Goal: Task Accomplishment & Management: Manage account settings

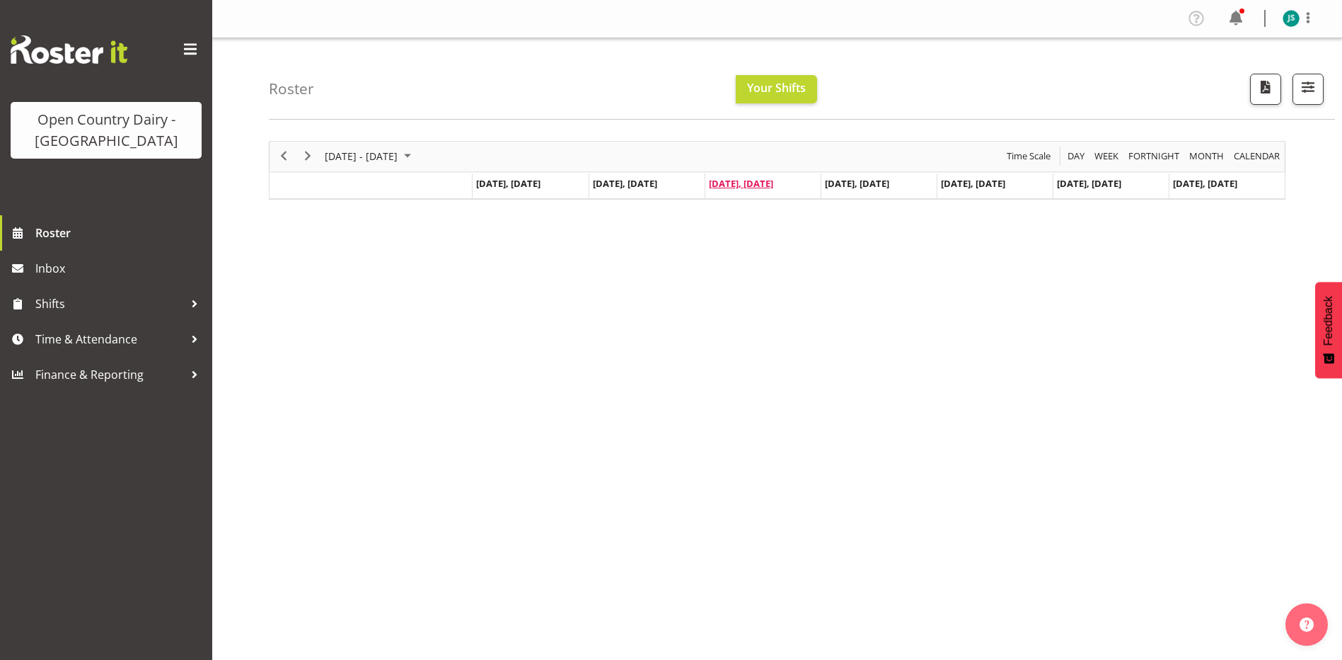
click at [768, 183] on span "[DATE], [DATE]" at bounding box center [741, 183] width 64 height 13
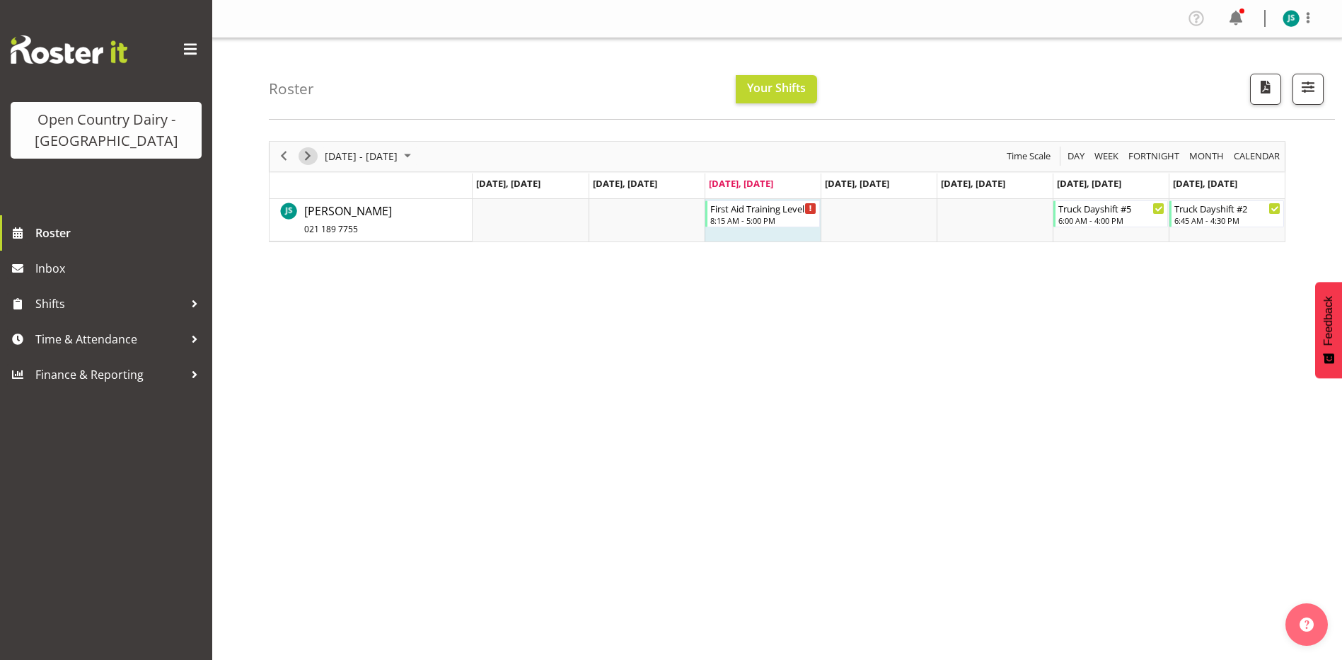
click at [308, 156] on span "Next" at bounding box center [307, 156] width 17 height 18
click at [309, 156] on span "Next" at bounding box center [307, 156] width 17 height 18
click at [305, 154] on span "Next" at bounding box center [307, 156] width 17 height 18
click at [308, 154] on span "Next" at bounding box center [307, 156] width 17 height 18
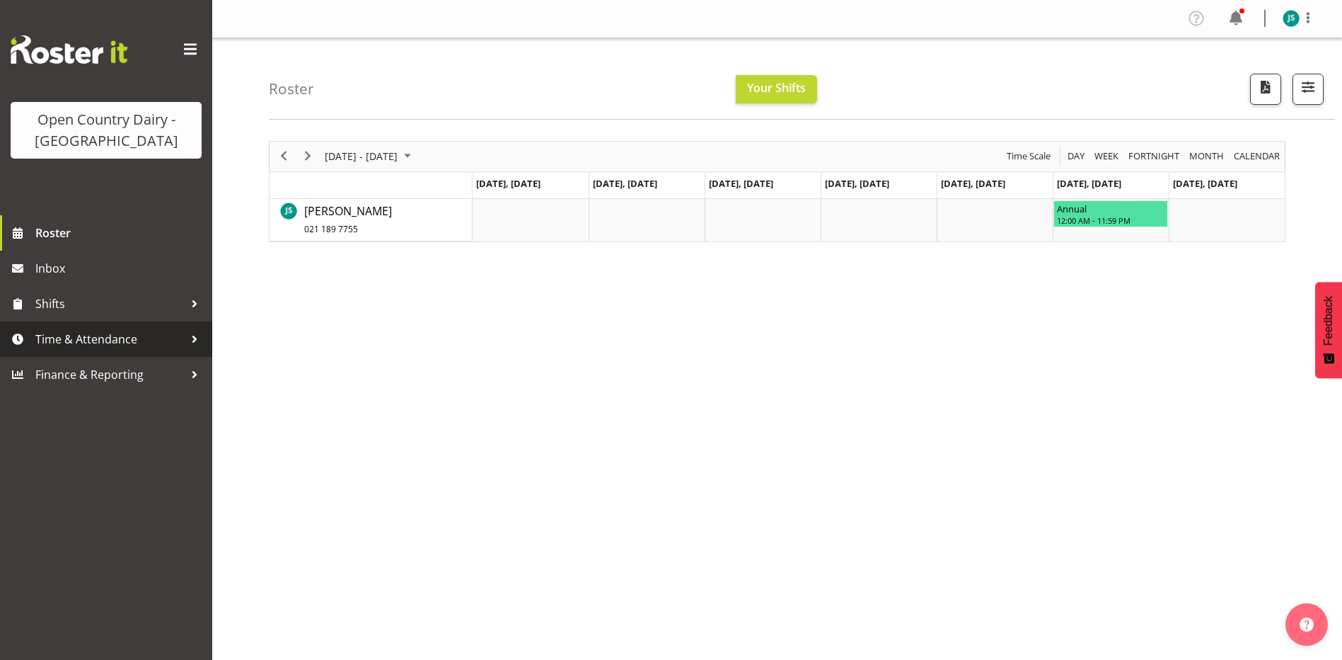
click at [192, 329] on div at bounding box center [194, 338] width 21 height 21
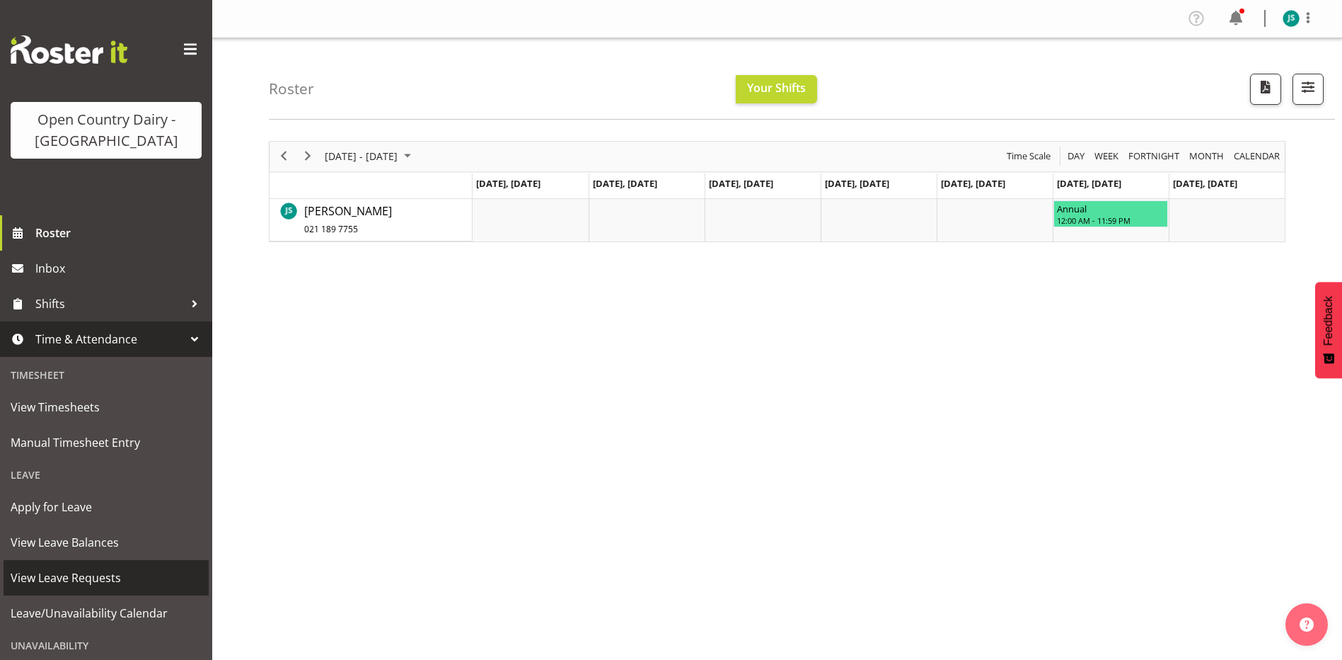
click at [87, 576] on span "View Leave Requests" at bounding box center [106, 577] width 191 height 21
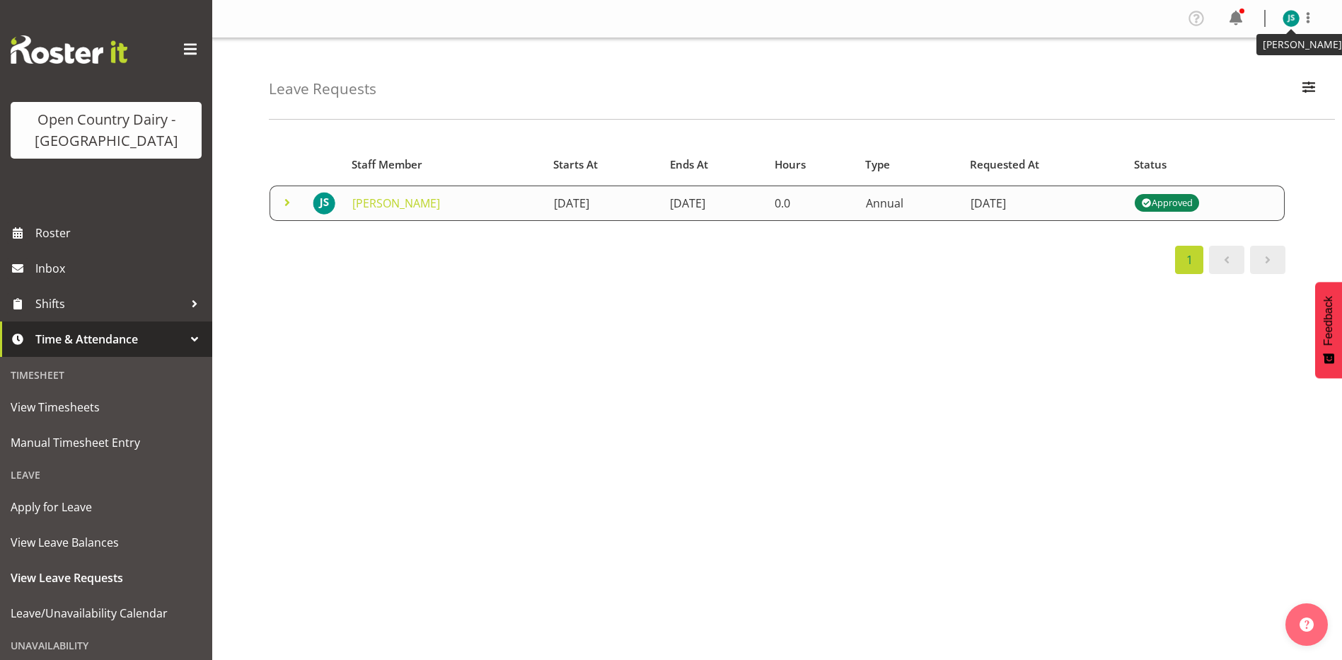
click at [1290, 19] on img at bounding box center [1291, 18] width 17 height 17
click at [1259, 47] on link "Profile" at bounding box center [1249, 48] width 136 height 25
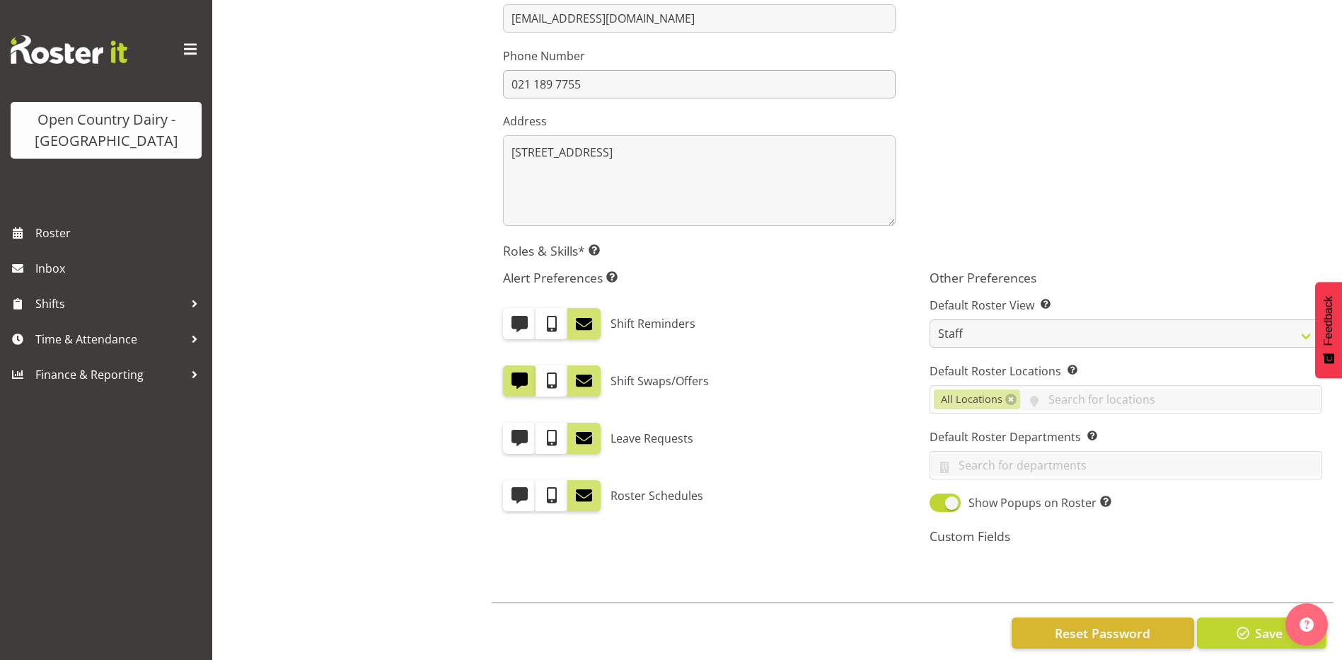
scroll to position [378, 0]
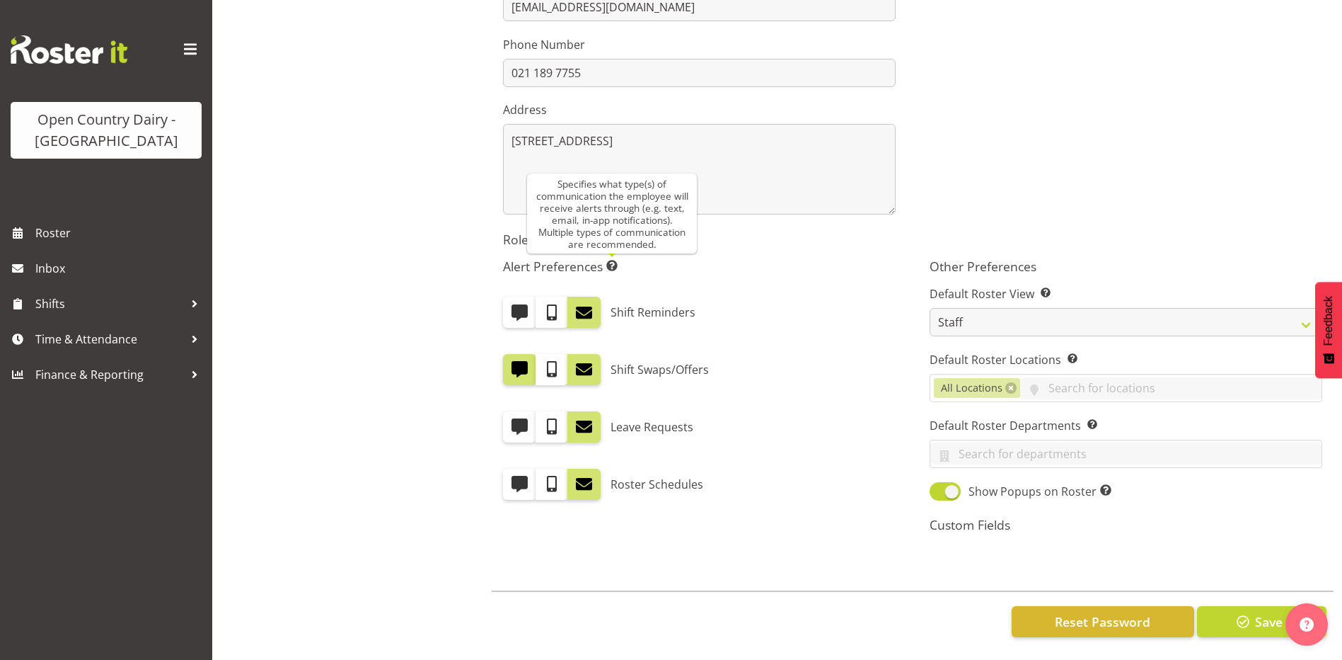
click at [615, 260] on span at bounding box center [611, 265] width 11 height 11
click at [585, 258] on h5 "Alert Preferences Specifies what type(s) of communication the employee will rec…" at bounding box center [699, 266] width 393 height 16
click at [522, 304] on span at bounding box center [519, 312] width 18 height 18
click at [512, 308] on input "checkbox" at bounding box center [507, 312] width 9 height 9
checkbox input "true"
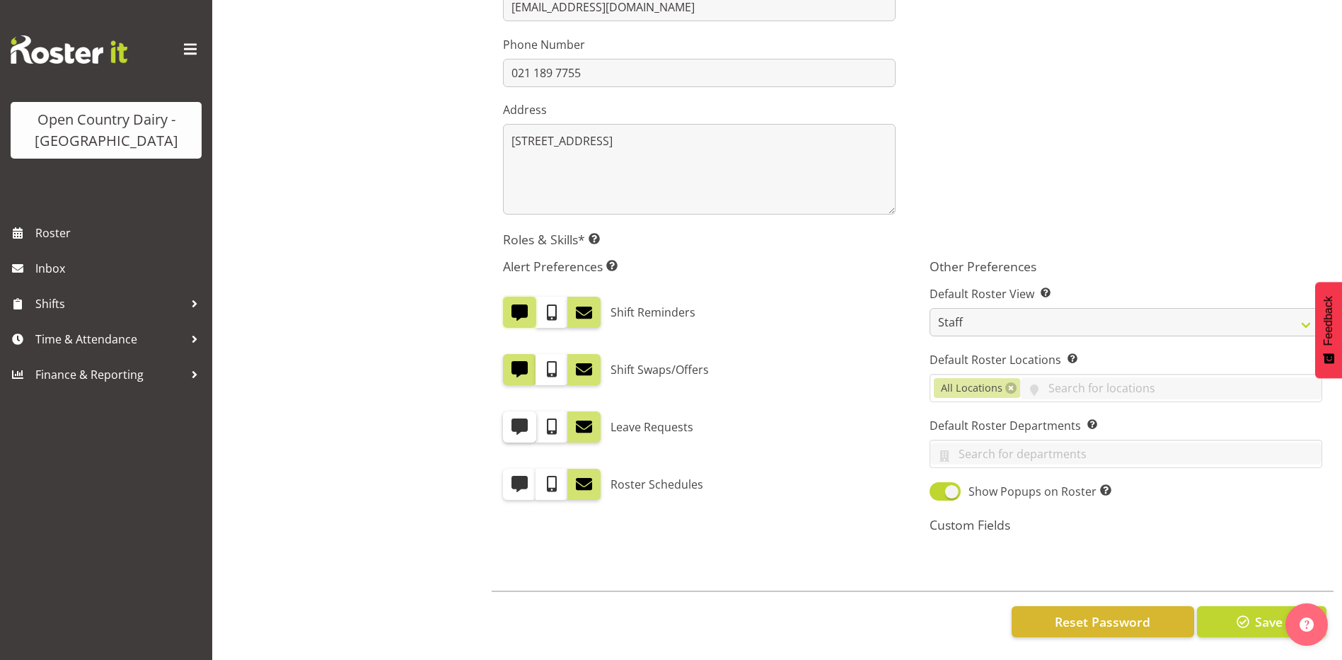
click at [529, 411] on label at bounding box center [519, 426] width 33 height 31
click at [512, 422] on input "checkbox" at bounding box center [507, 426] width 9 height 9
checkbox input "true"
click at [519, 476] on span at bounding box center [519, 484] width 18 height 18
click at [512, 479] on input "checkbox" at bounding box center [507, 483] width 9 height 9
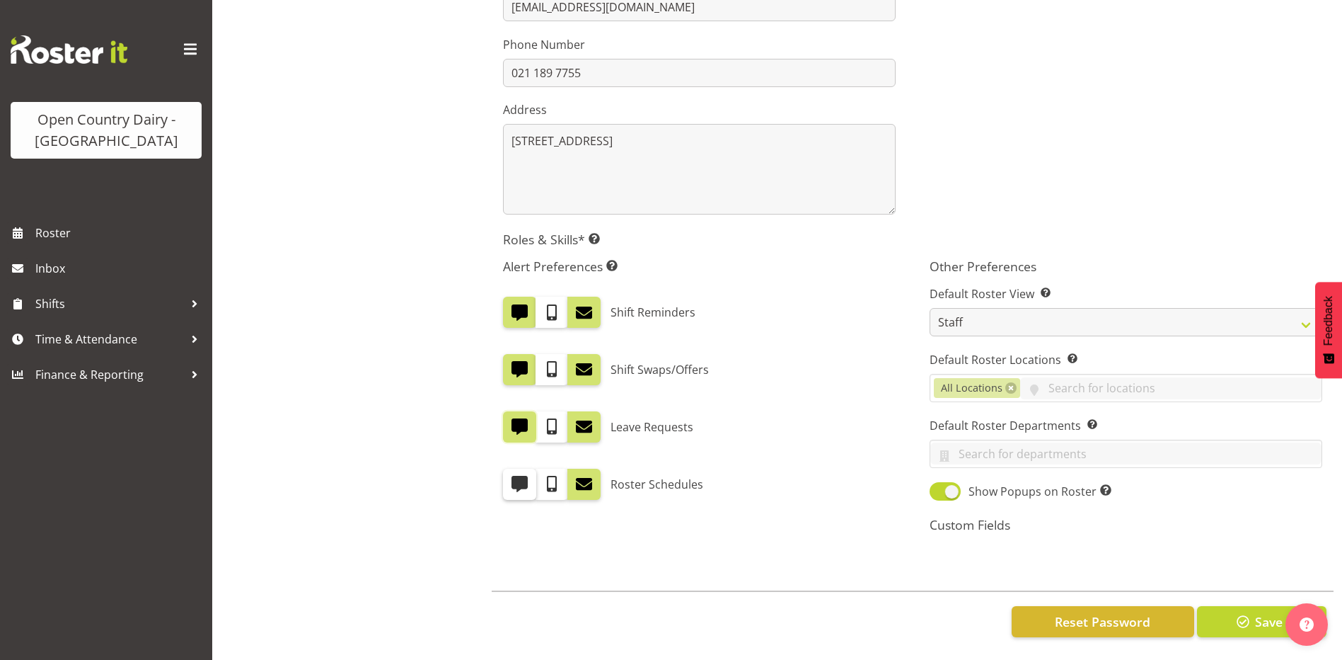
checkbox input "true"
click at [1271, 619] on span "Save" at bounding box center [1269, 621] width 28 height 18
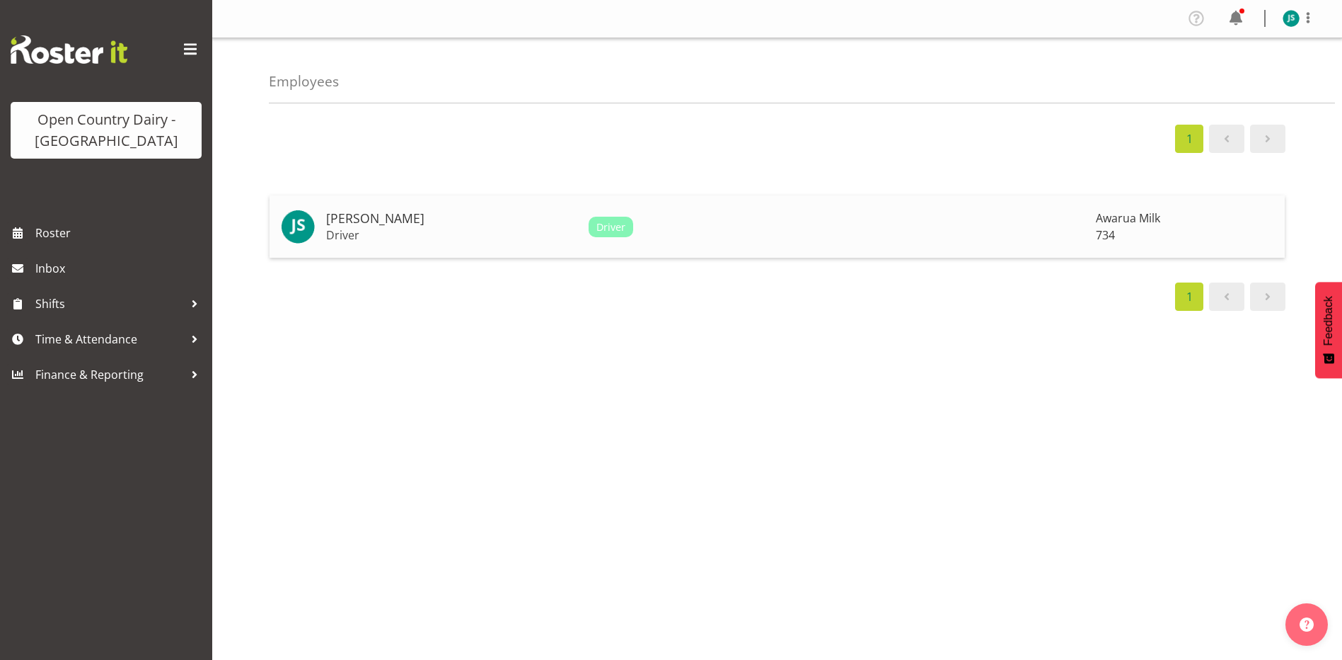
click at [355, 213] on h5 "[PERSON_NAME]" at bounding box center [451, 219] width 251 height 14
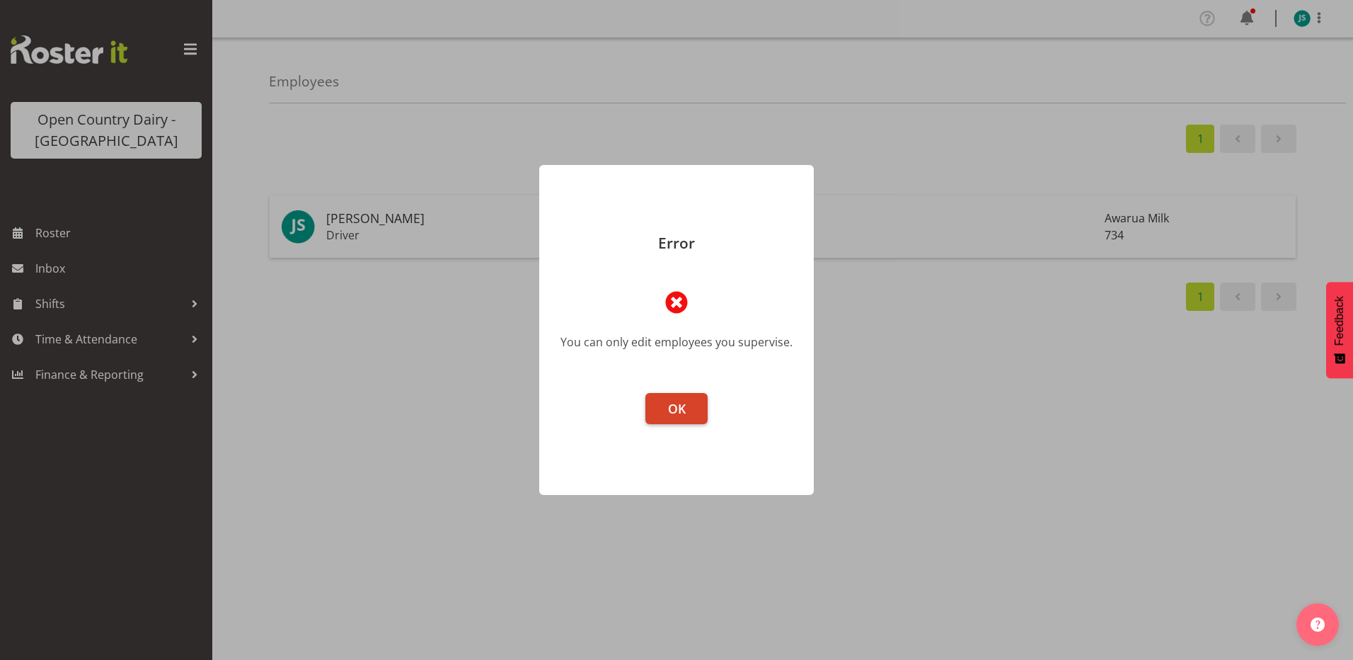
click at [684, 416] on span "OK" at bounding box center [677, 408] width 18 height 17
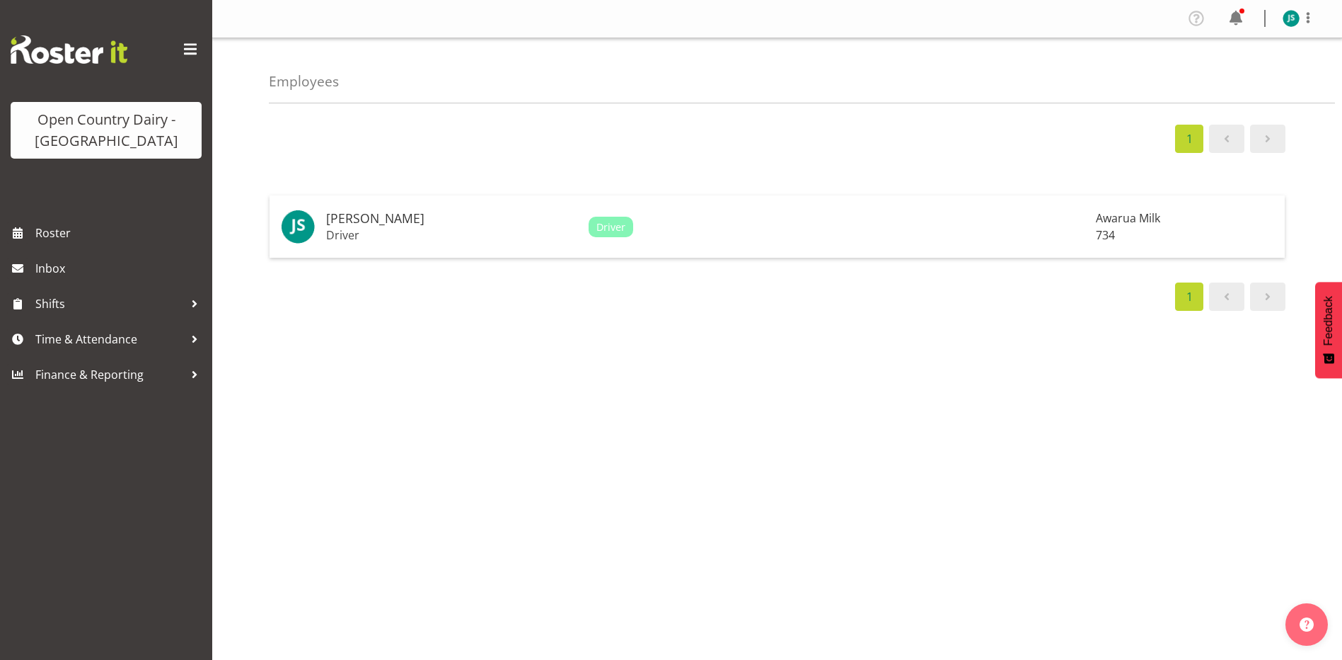
click at [463, 156] on div "1 Justin Spicer Driver Driver Awarua Milk 734 1" at bounding box center [806, 397] width 1074 height 566
click at [1287, 17] on img at bounding box center [1291, 18] width 17 height 17
click at [1258, 47] on link "Profile" at bounding box center [1249, 48] width 136 height 25
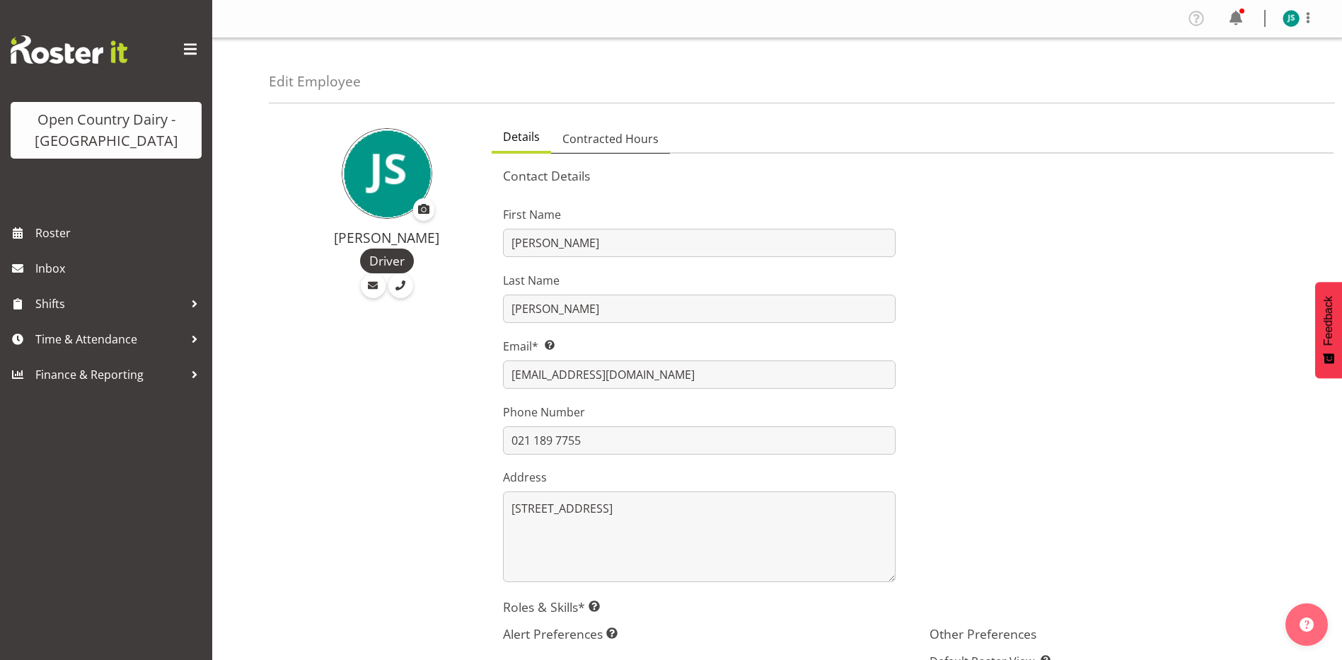
click at [631, 142] on span "Contracted Hours" at bounding box center [611, 138] width 96 height 17
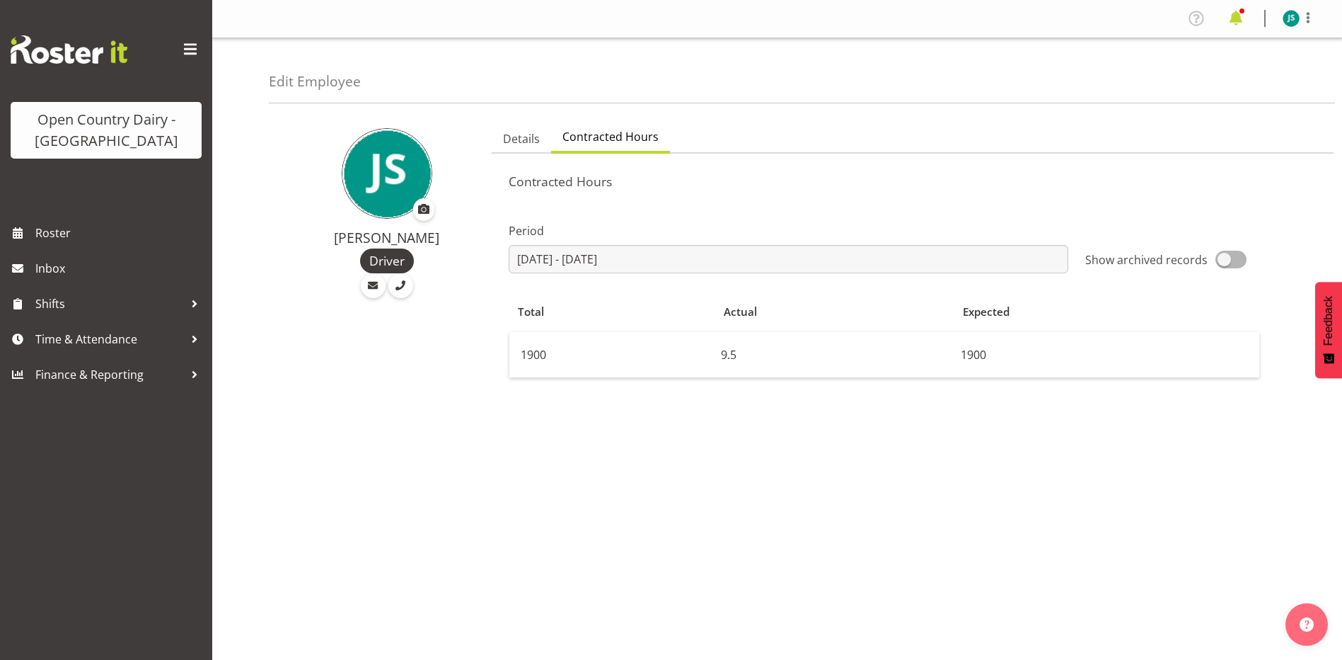
click at [1243, 23] on span at bounding box center [1236, 18] width 23 height 23
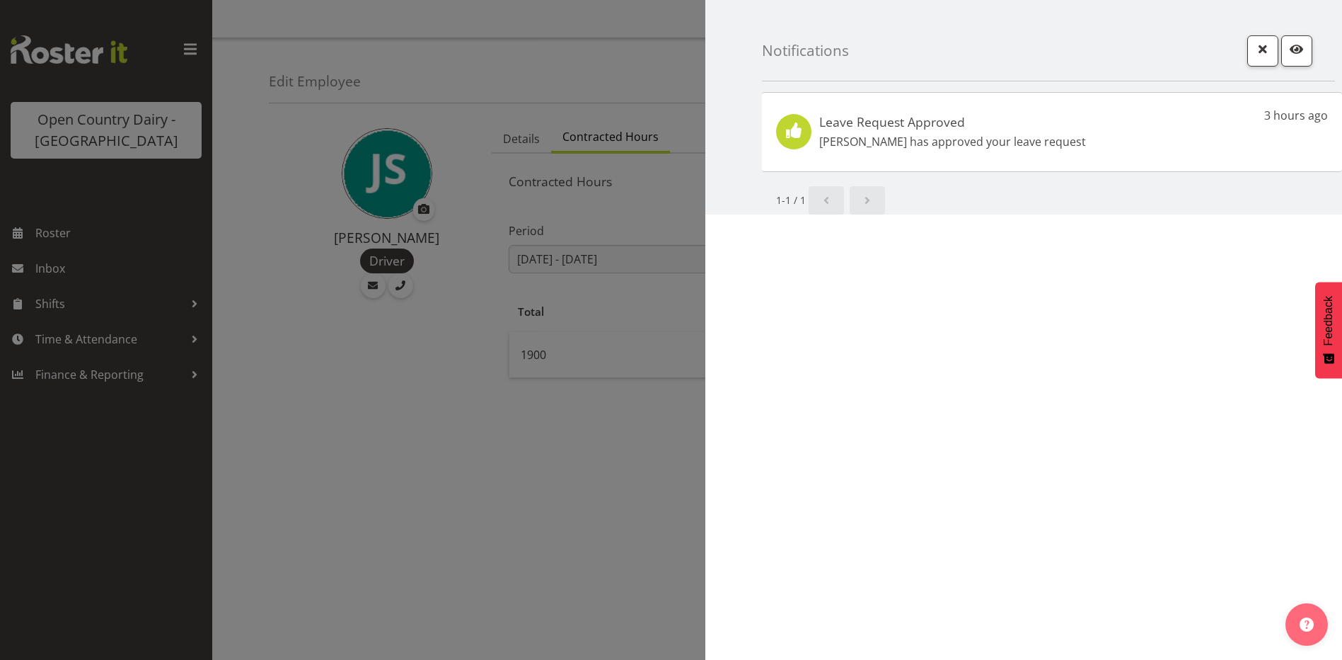
click at [1159, 154] on div "Leave Request Approved Tim Magness has approved your leave request 3 hours ago" at bounding box center [1052, 132] width 580 height 80
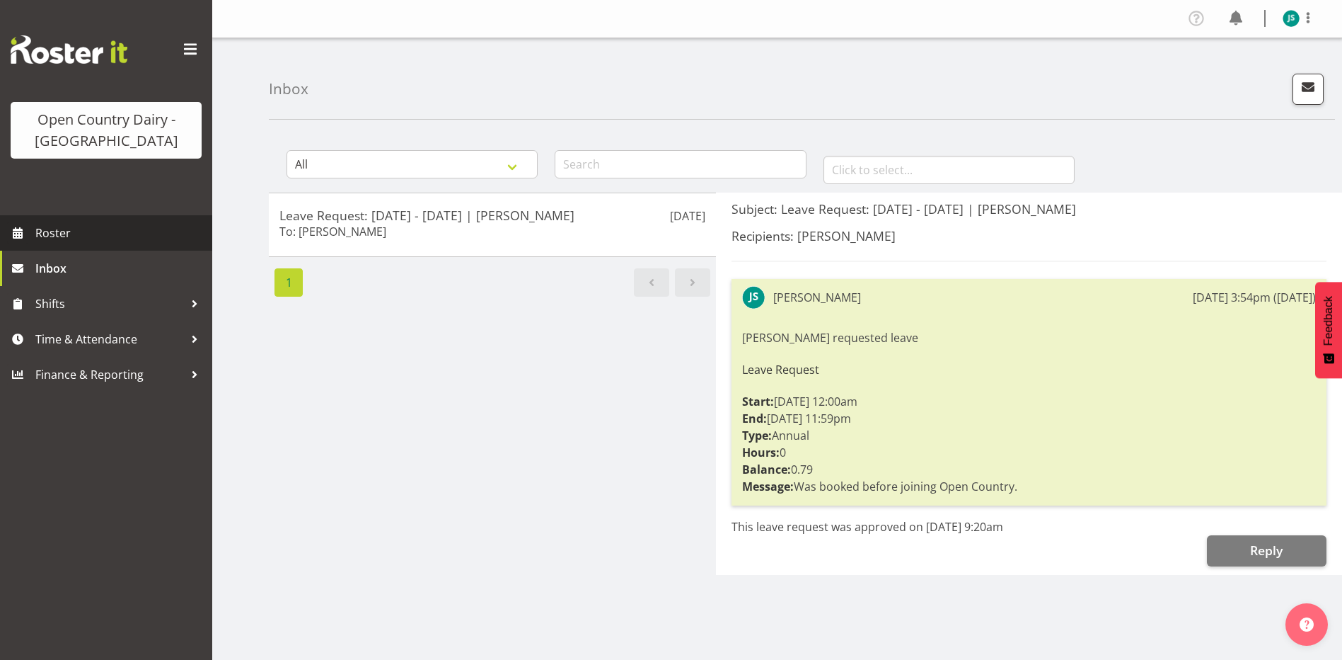
click at [72, 233] on span "Roster" at bounding box center [120, 232] width 170 height 21
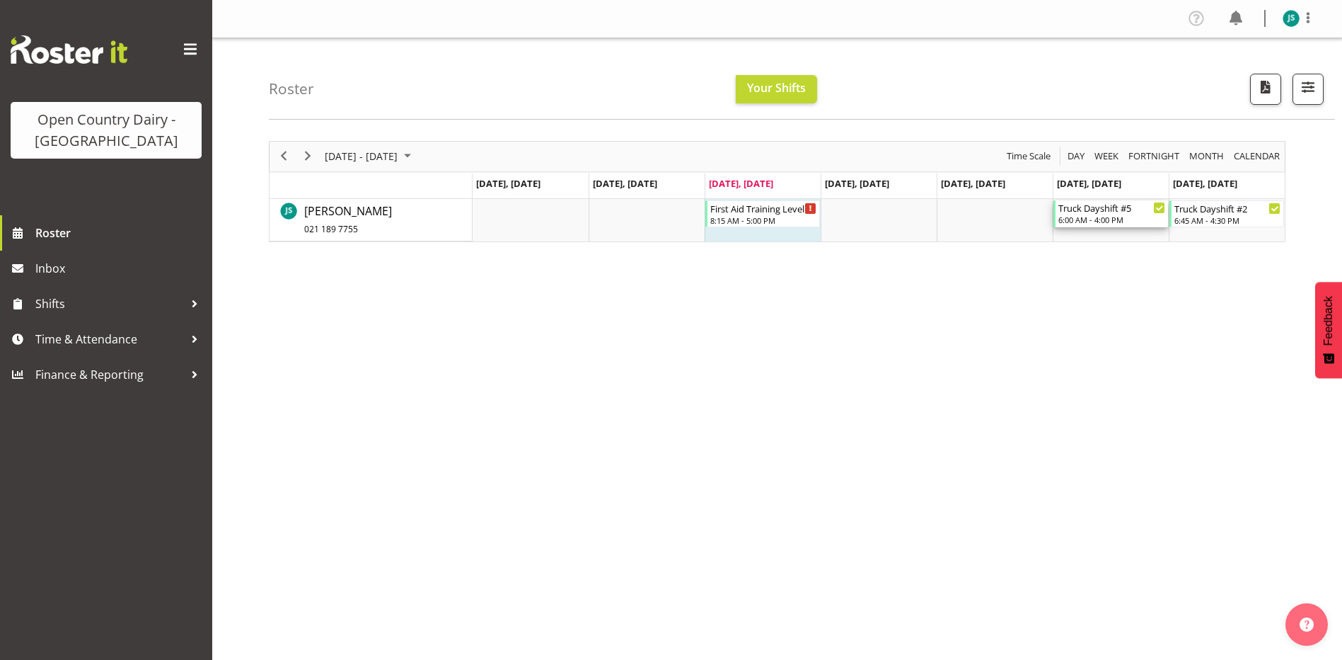
click at [1126, 212] on div "Truck Dayshift #5" at bounding box center [1112, 207] width 107 height 14
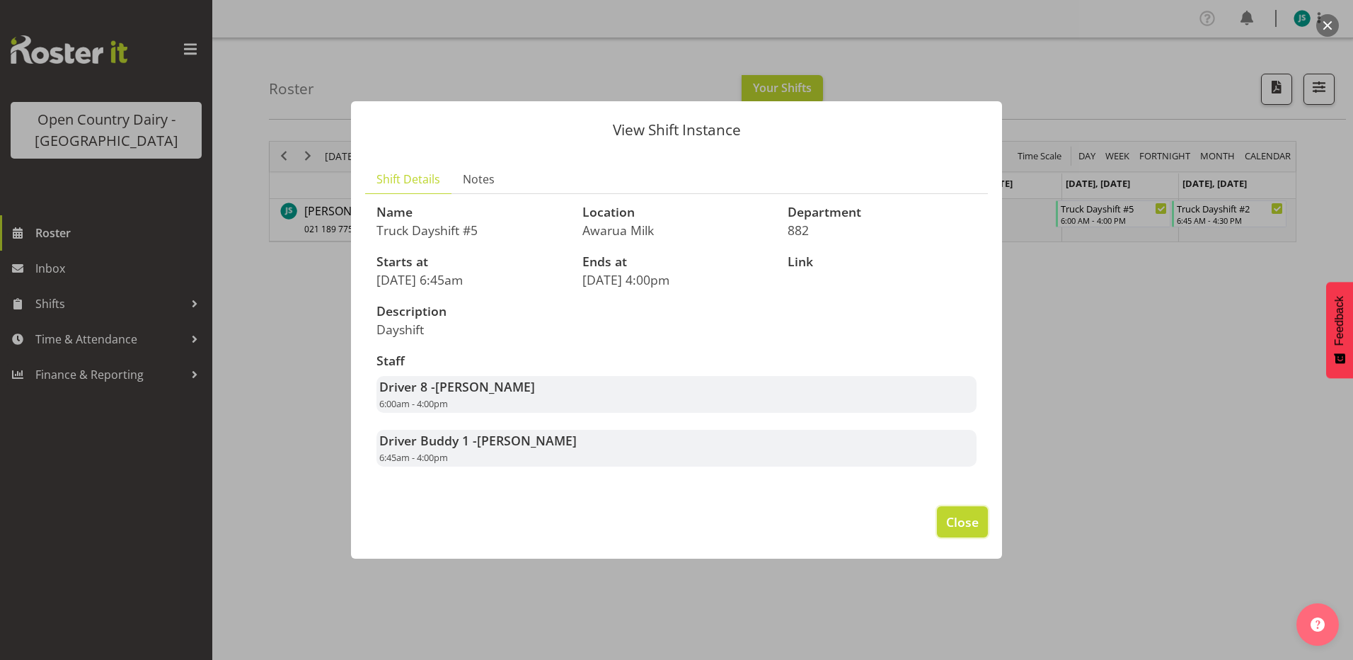
click at [959, 517] on span "Close" at bounding box center [962, 521] width 33 height 18
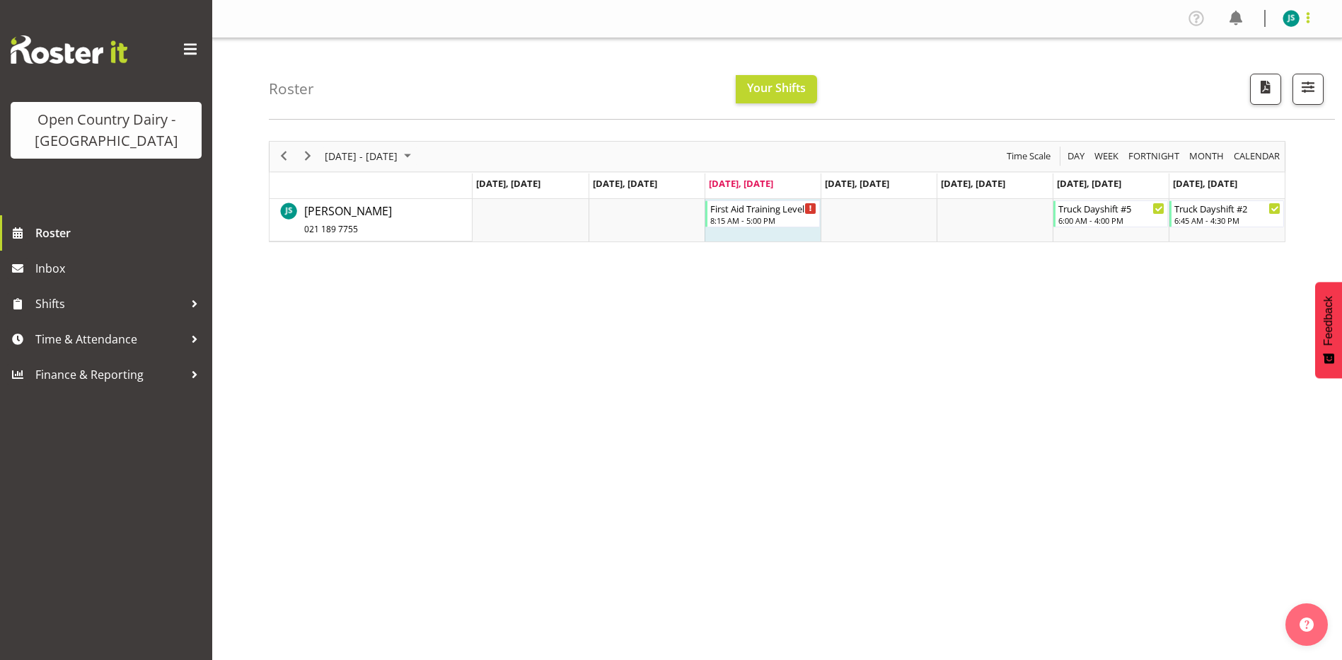
click at [1311, 17] on span at bounding box center [1308, 17] width 17 height 17
click at [1263, 79] on link "Log Out" at bounding box center [1249, 74] width 136 height 25
